Goal: Find specific page/section: Find specific page/section

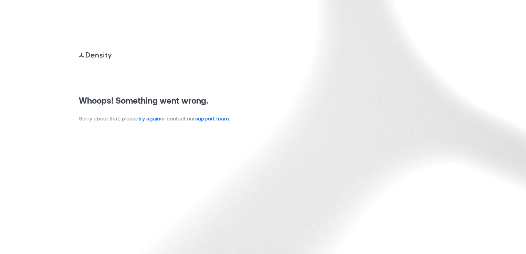
click at [153, 120] on link "try again" at bounding box center [149, 118] width 22 height 7
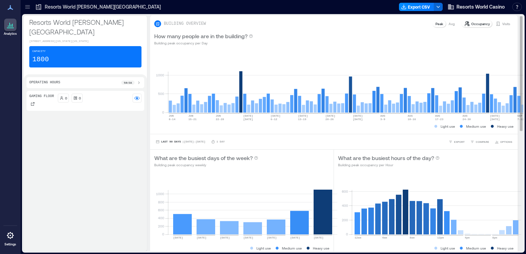
click at [505, 23] on p "Visits" at bounding box center [507, 24] width 8 height 6
